Goal: Task Accomplishment & Management: Use online tool/utility

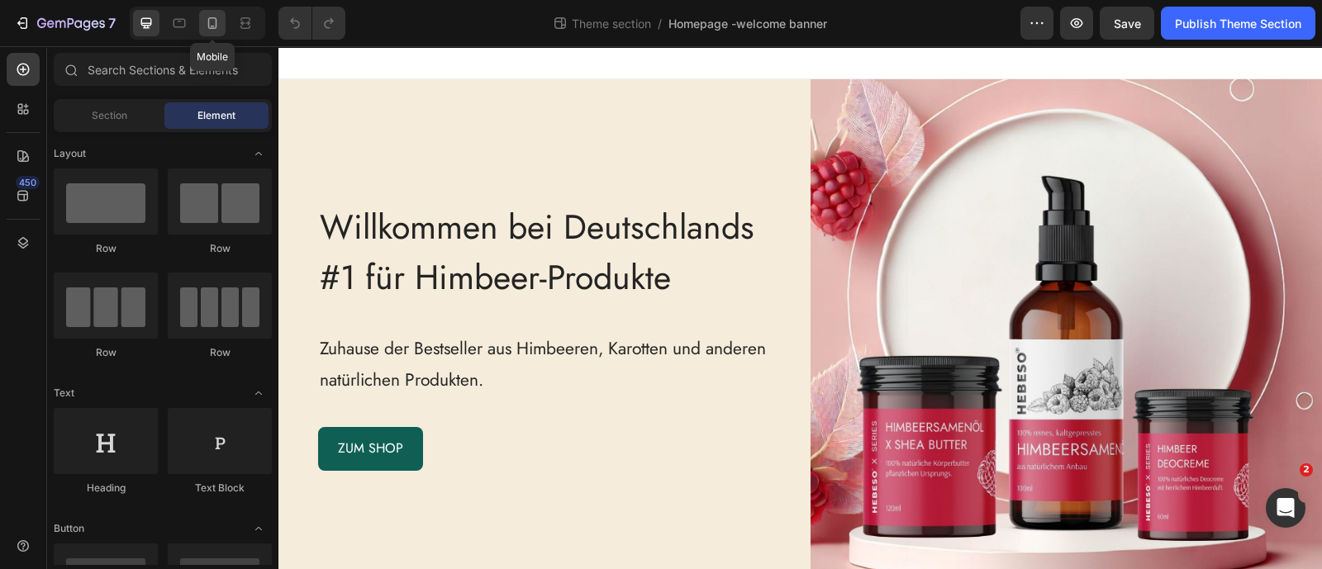
click at [212, 24] on icon at bounding box center [212, 23] width 17 height 17
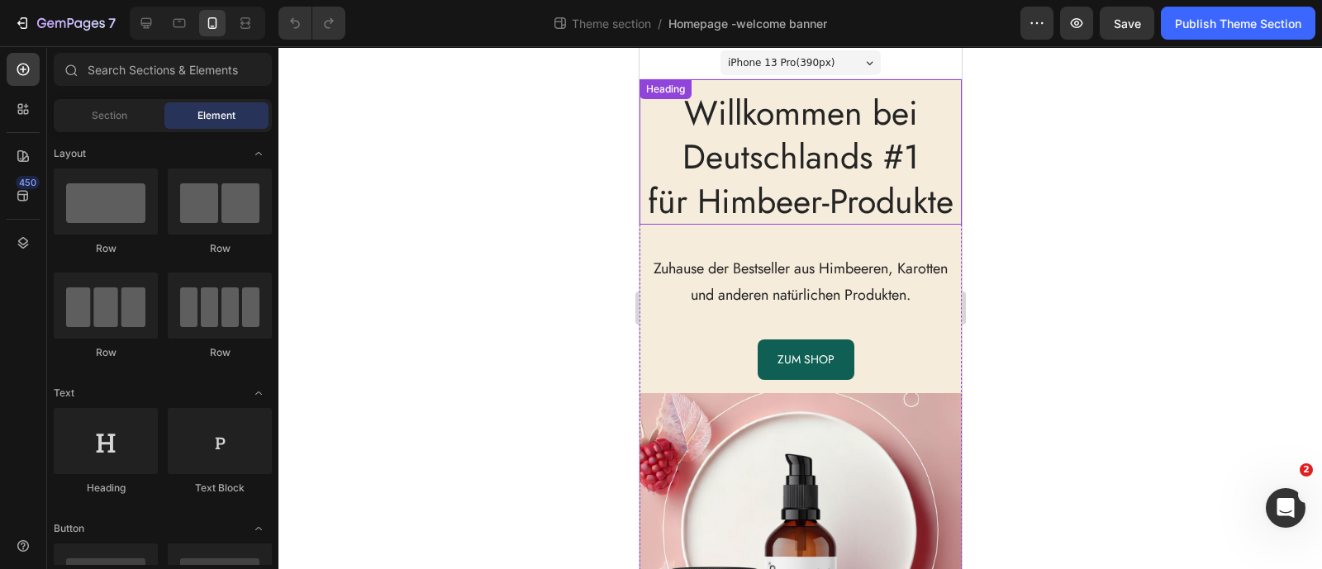
click at [692, 118] on span "Willkommen bei Deutschlands #1 für Himbeer-Produkte" at bounding box center [800, 156] width 306 height 137
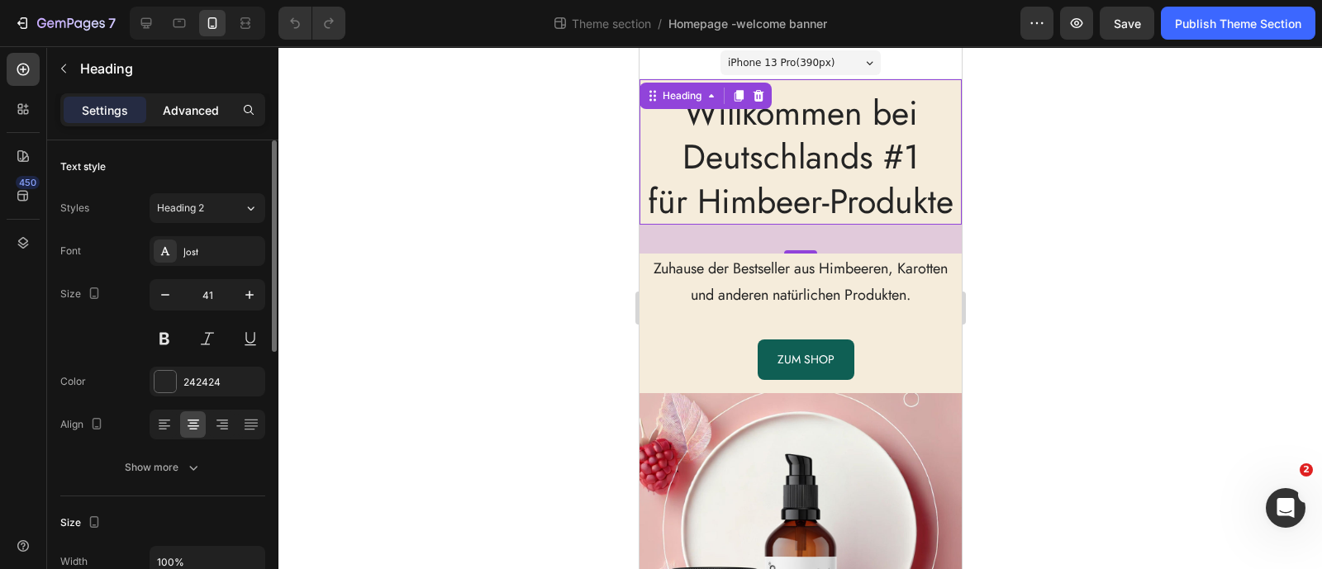
click at [188, 109] on p "Advanced" at bounding box center [191, 110] width 56 height 17
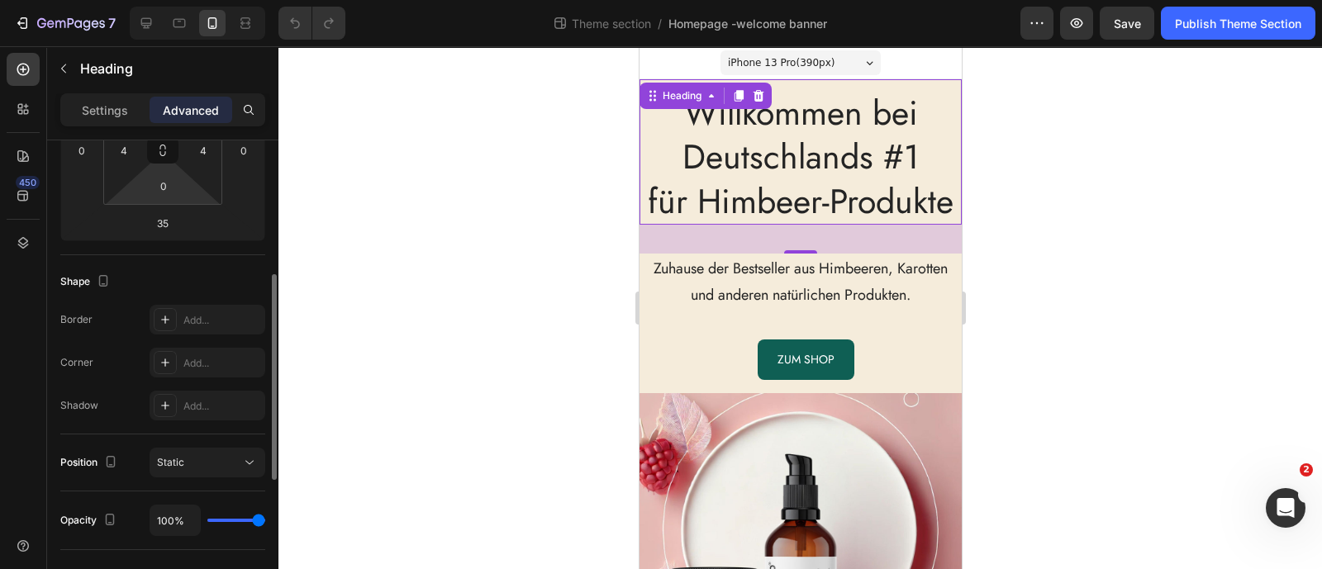
scroll to position [206, 0]
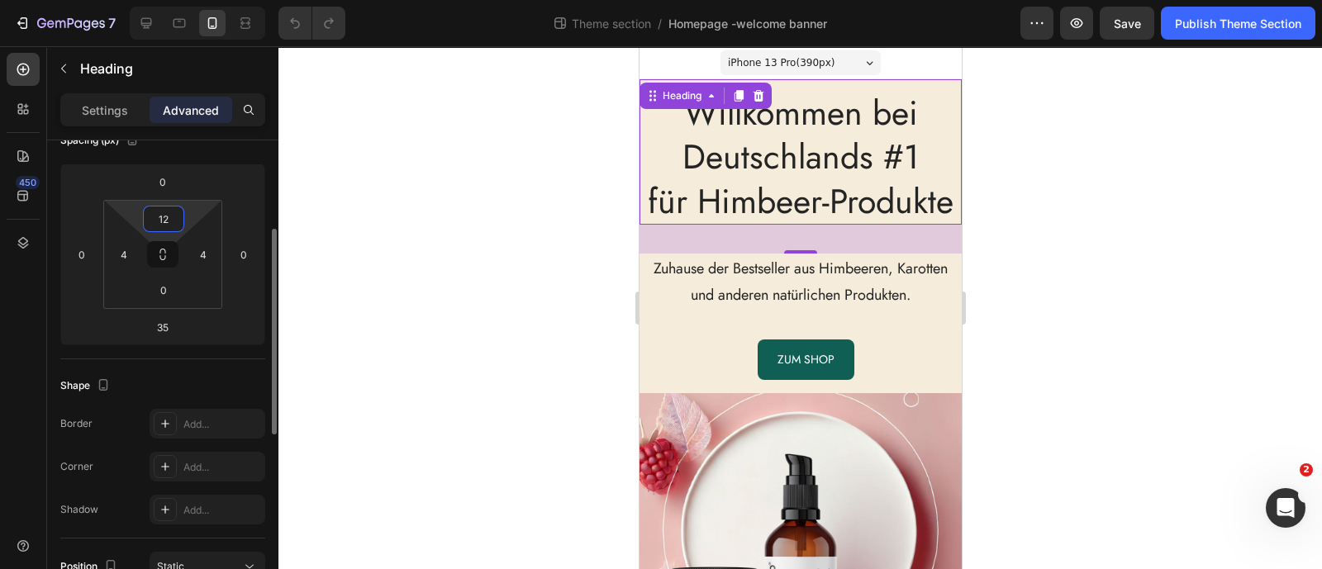
click at [169, 216] on input "12" at bounding box center [163, 219] width 33 height 25
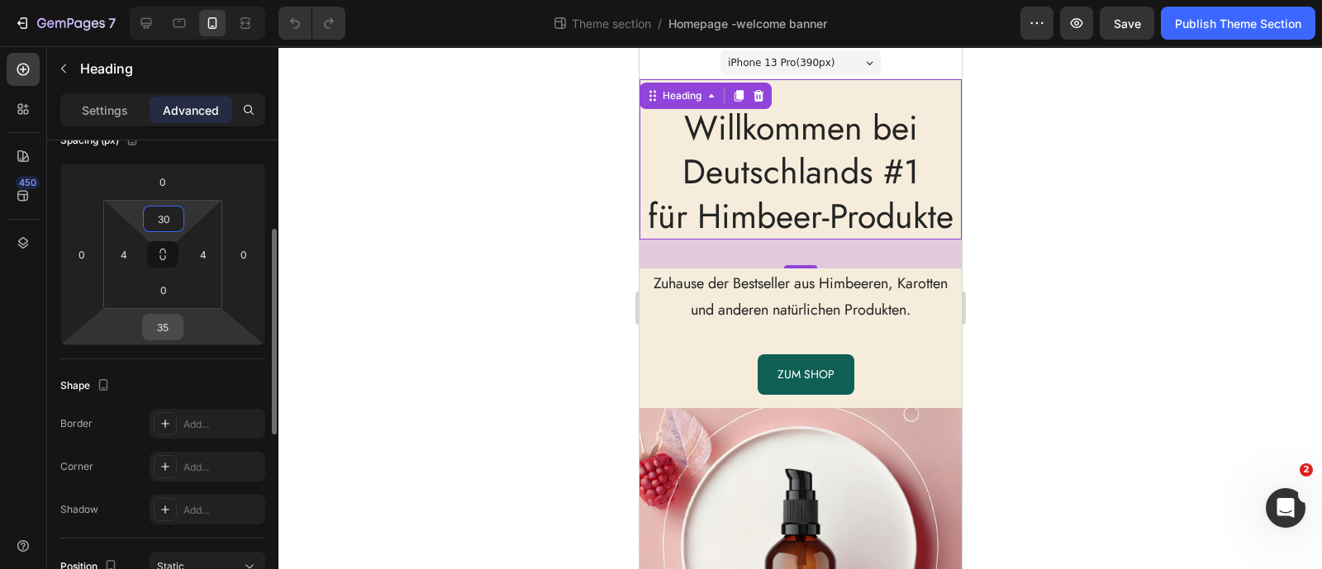
type input "30"
click at [157, 335] on input "35" at bounding box center [162, 327] width 33 height 25
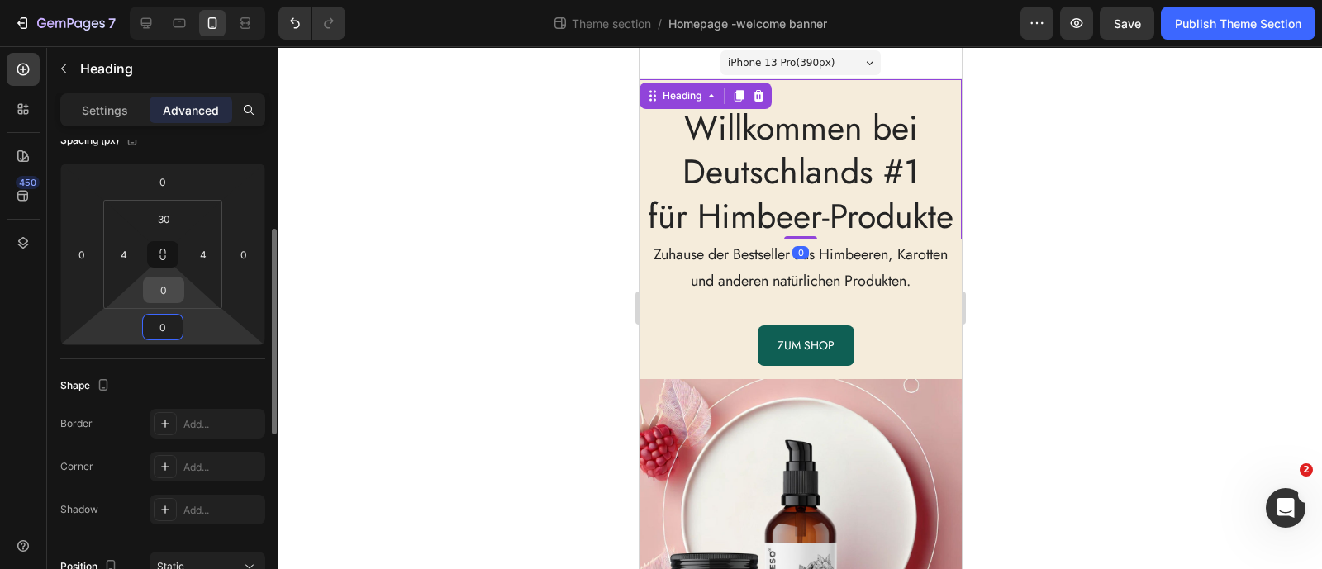
type input "0"
click at [168, 291] on input "0" at bounding box center [163, 290] width 33 height 25
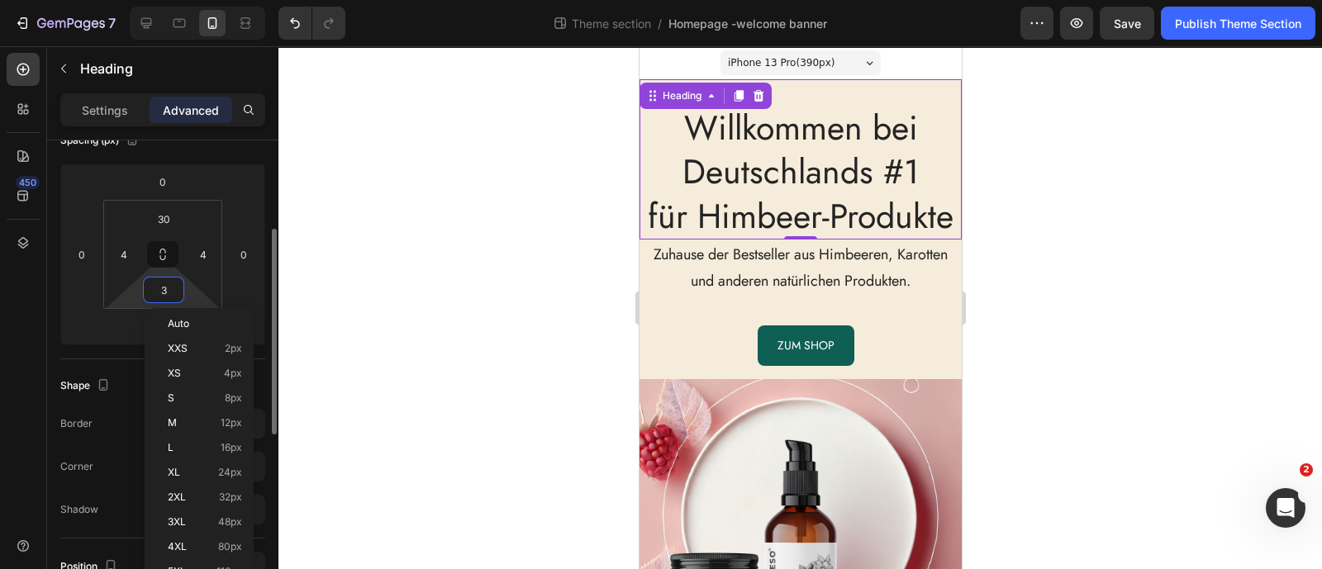
type input "30"
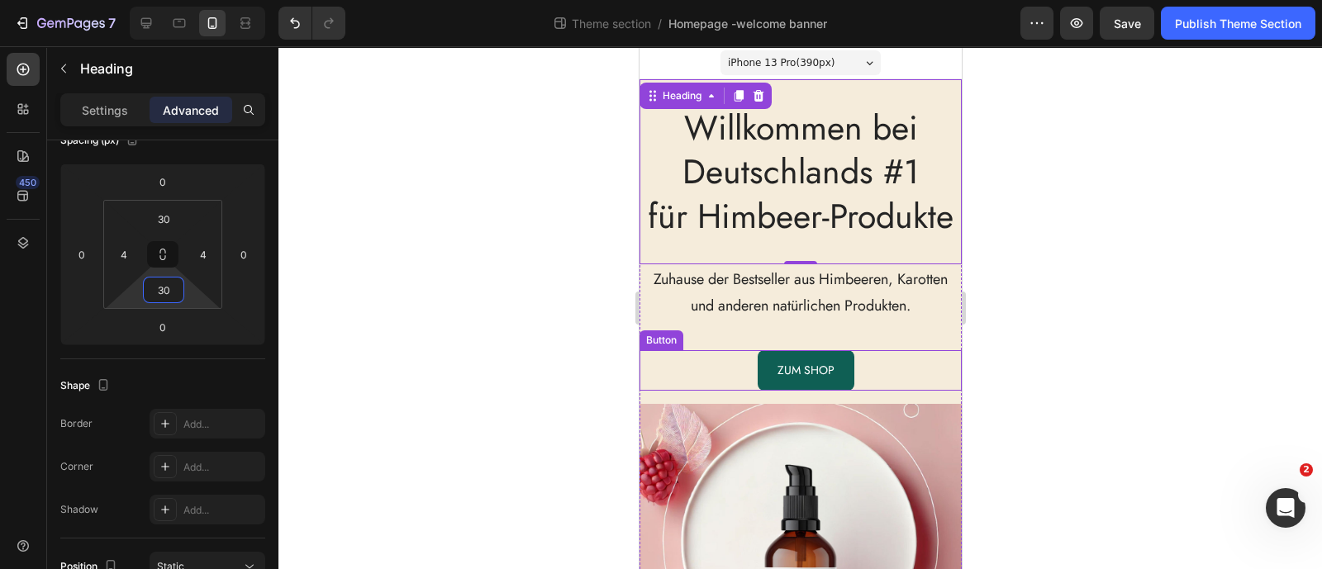
click at [719, 391] on div "ZUM SHOP Button" at bounding box center [800, 370] width 322 height 40
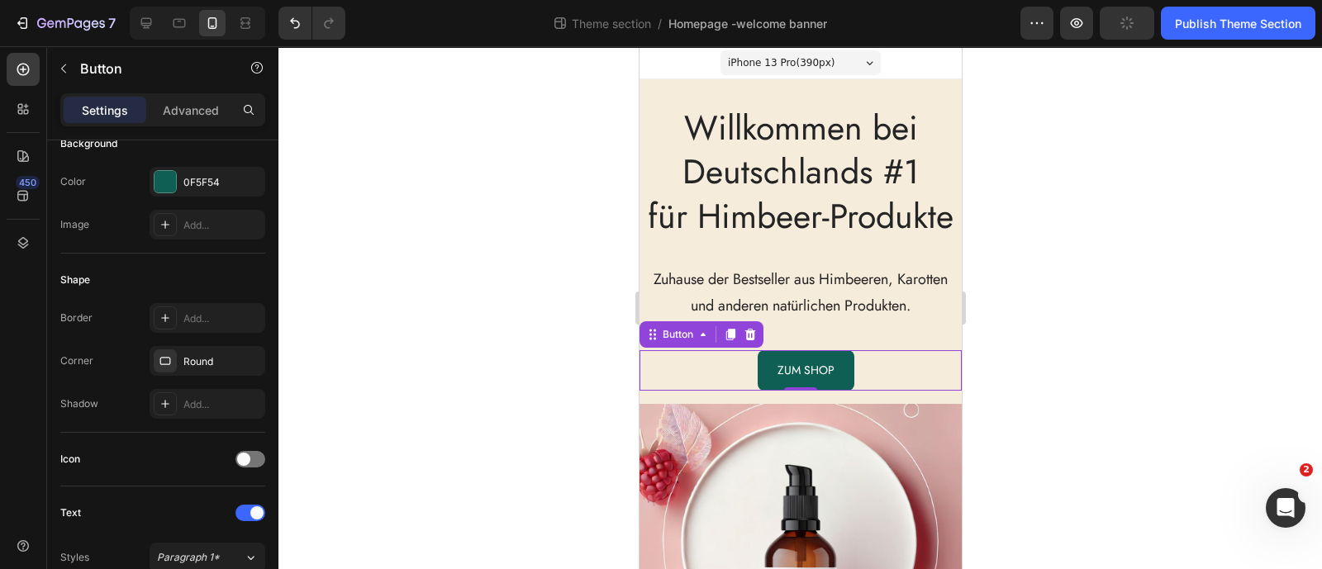
scroll to position [0, 0]
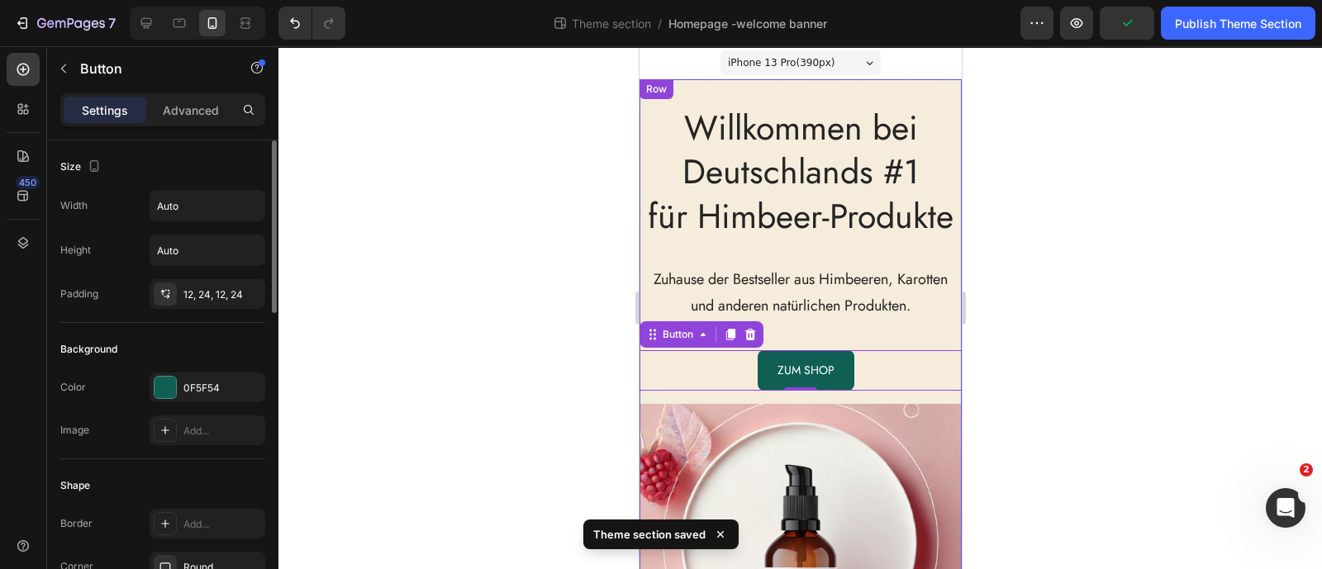
click at [717, 440] on div "Willkommen bei Deutschlands #1 für Himbeer-Produkte Heading Zuhause der Bestsel…" at bounding box center [800, 402] width 322 height 647
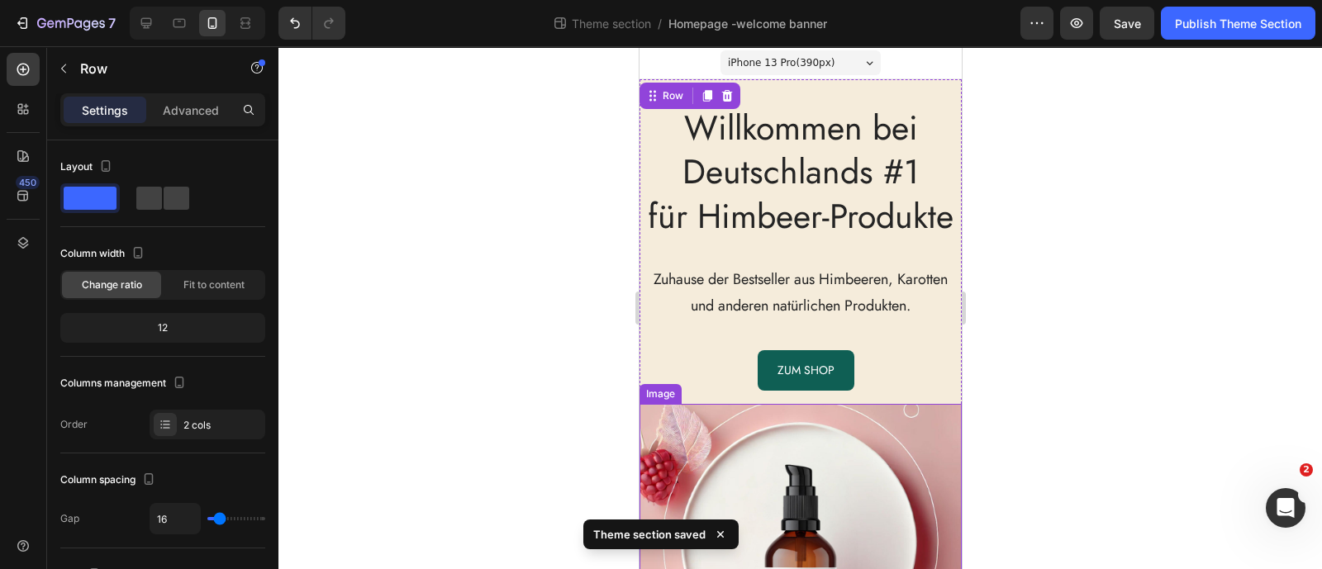
click at [712, 464] on img at bounding box center [800, 565] width 322 height 322
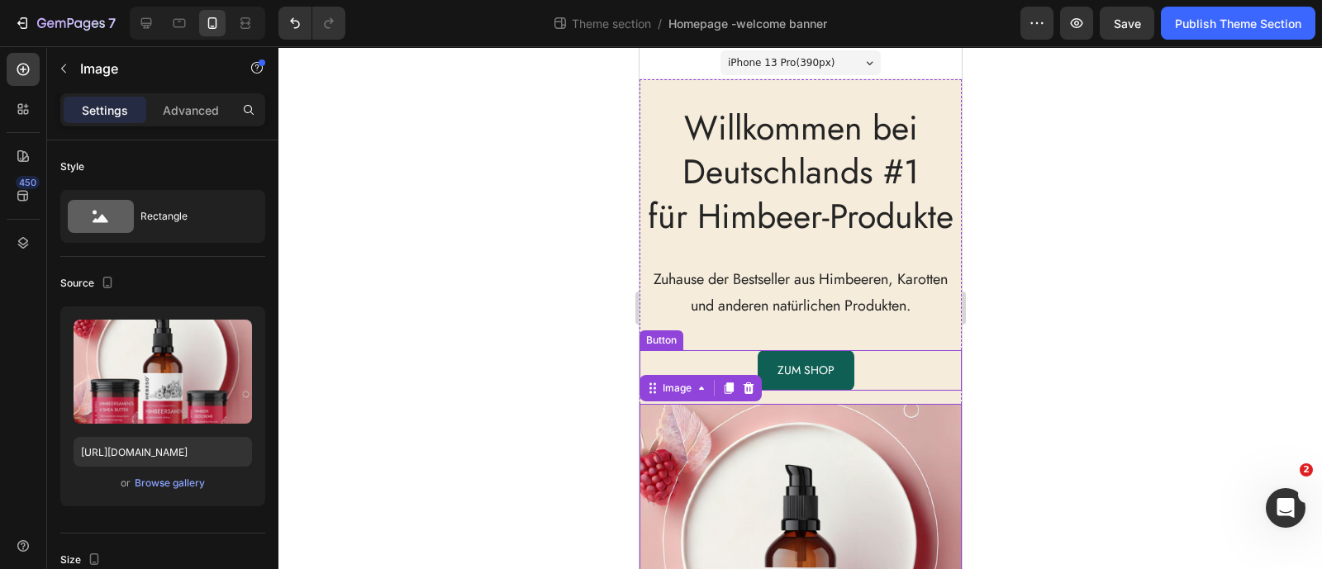
click at [728, 391] on div "ZUM SHOP Button" at bounding box center [800, 370] width 322 height 40
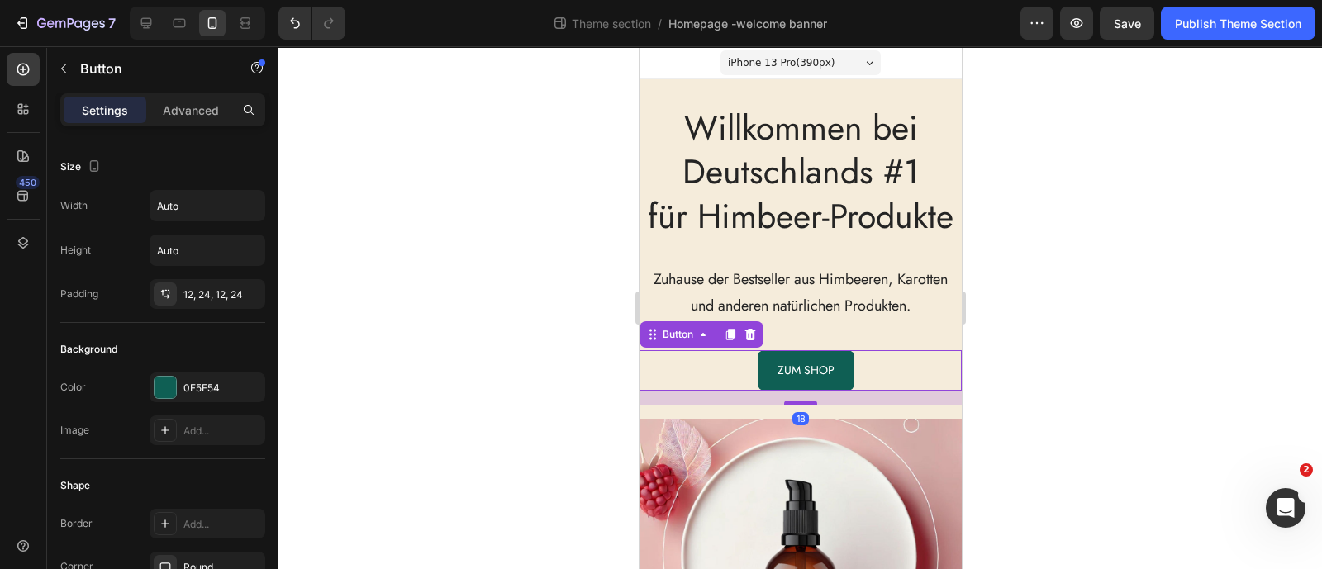
drag, startPoint x: 792, startPoint y: 433, endPoint x: 792, endPoint y: 448, distance: 14.9
click at [792, 406] on div at bounding box center [799, 403] width 33 height 5
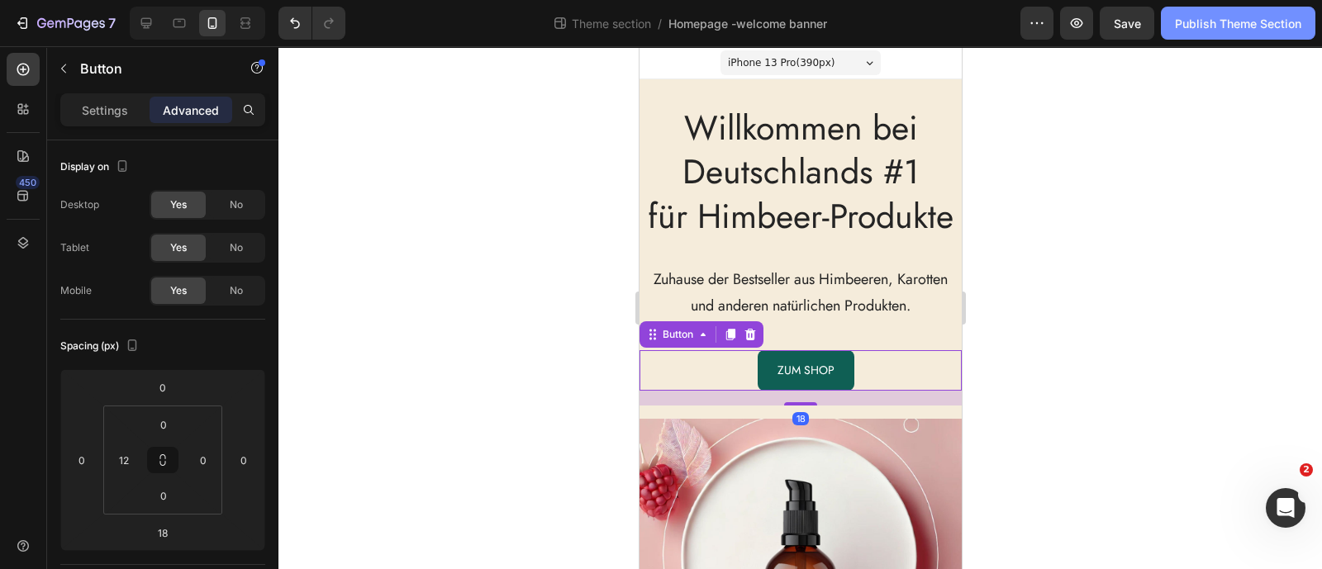
click at [1235, 33] on button "Publish Theme Section" at bounding box center [1238, 23] width 155 height 33
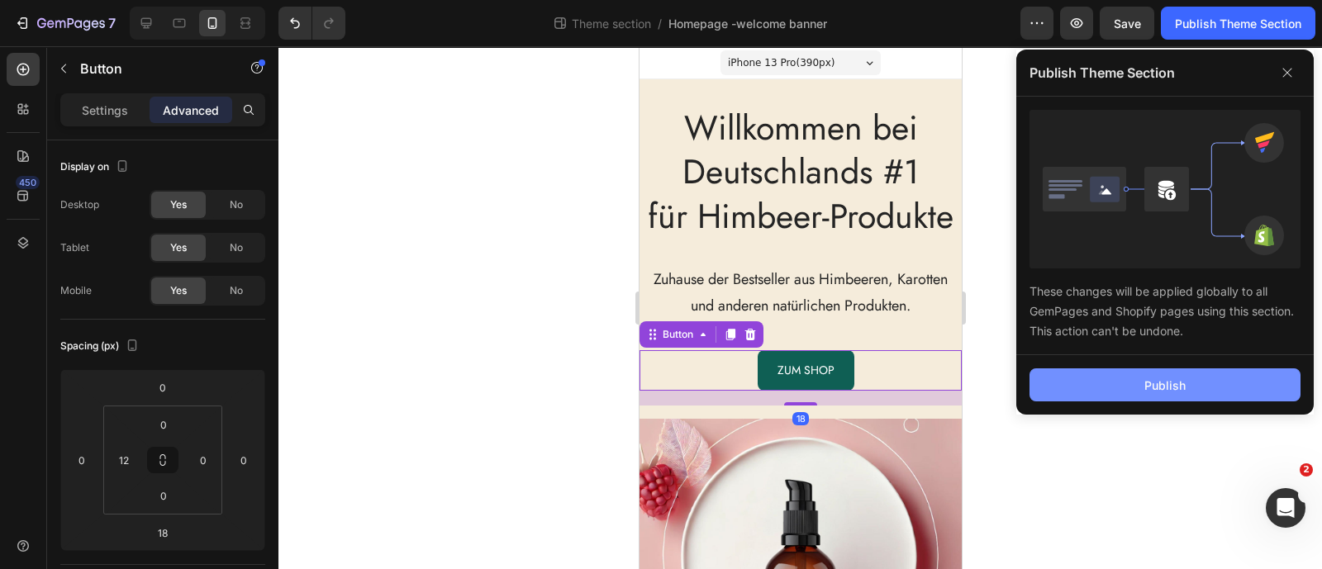
click at [1137, 392] on button "Publish" at bounding box center [1164, 384] width 271 height 33
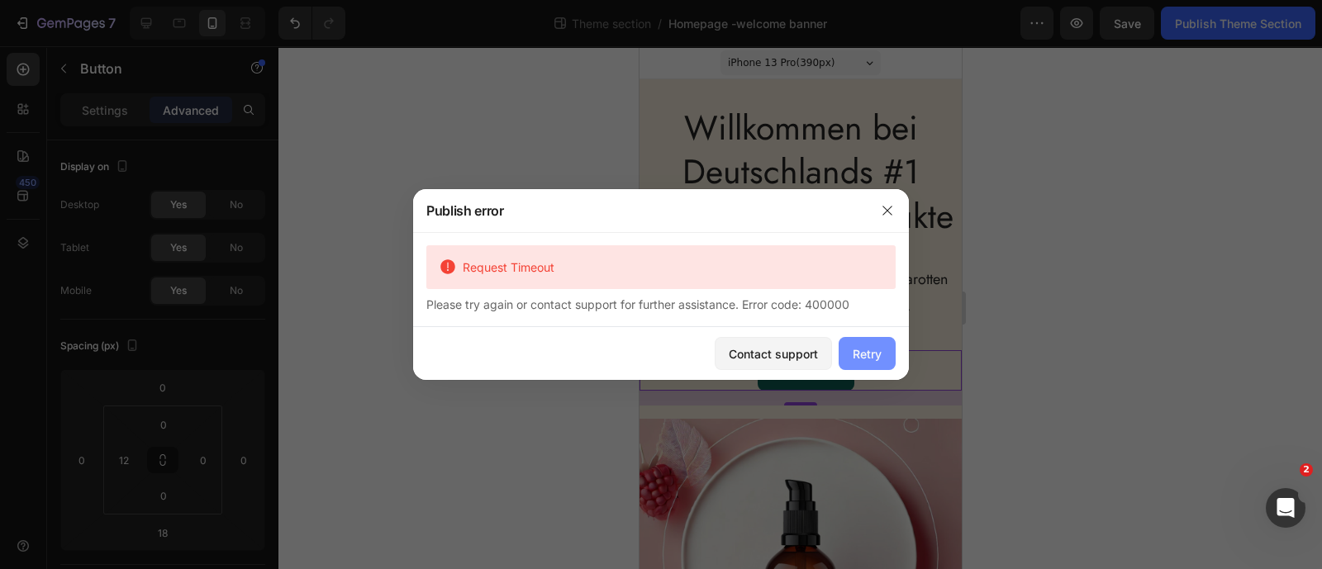
click at [863, 349] on div "Retry" at bounding box center [867, 353] width 29 height 17
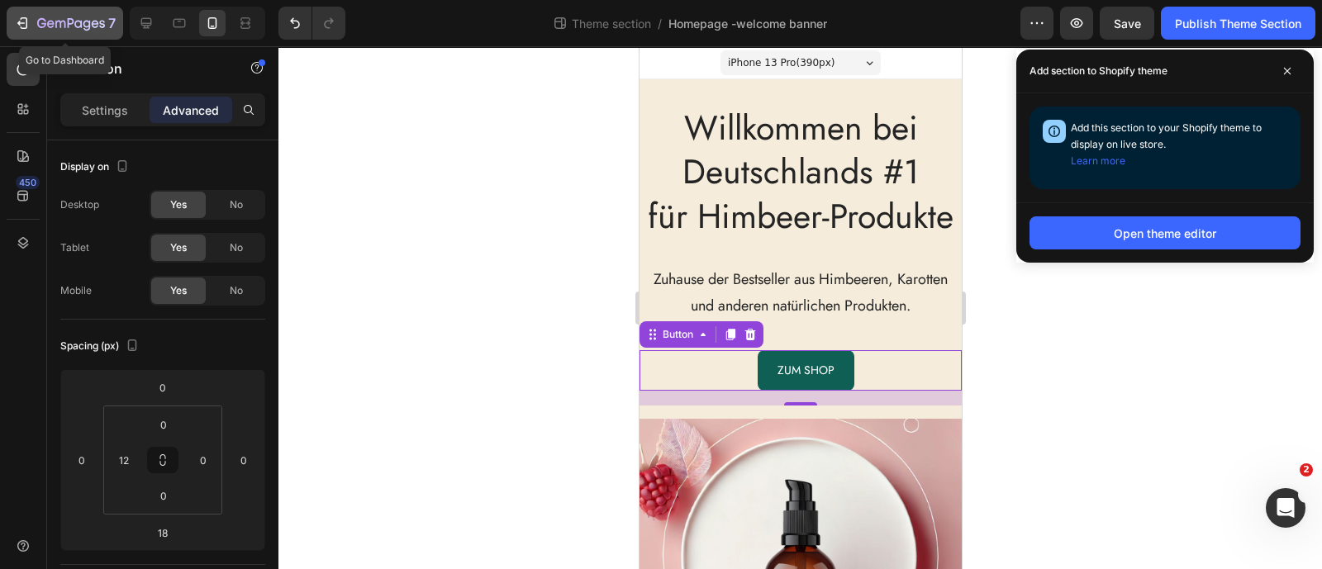
click at [25, 15] on icon "button" at bounding box center [22, 23] width 17 height 17
